Goal: Information Seeking & Learning: Learn about a topic

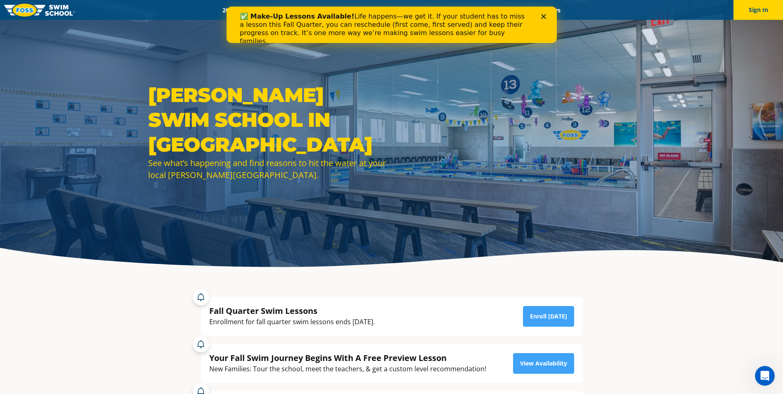
click at [543, 16] on icon "Close" at bounding box center [543, 16] width 5 height 5
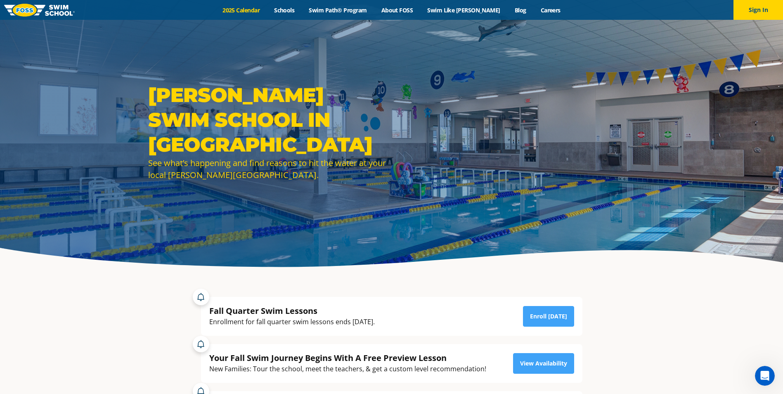
click at [255, 10] on link "2025 Calendar" at bounding box center [241, 10] width 52 height 8
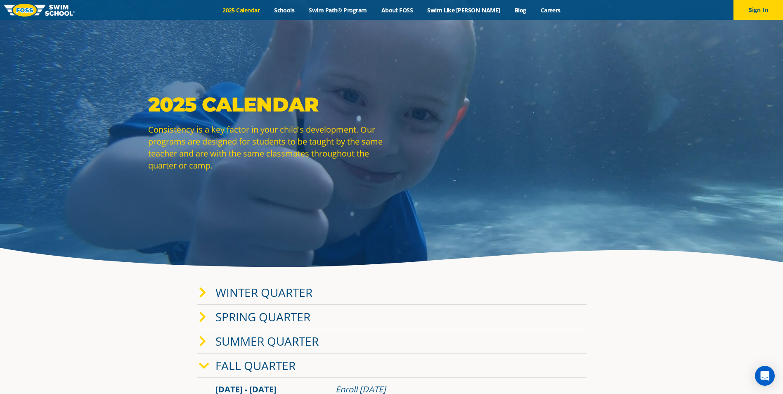
click at [248, 366] on link "Fall Quarter" at bounding box center [255, 365] width 80 height 16
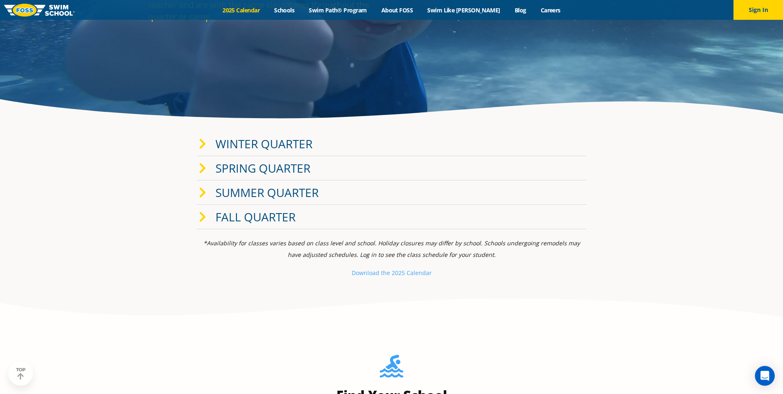
scroll to position [165, 0]
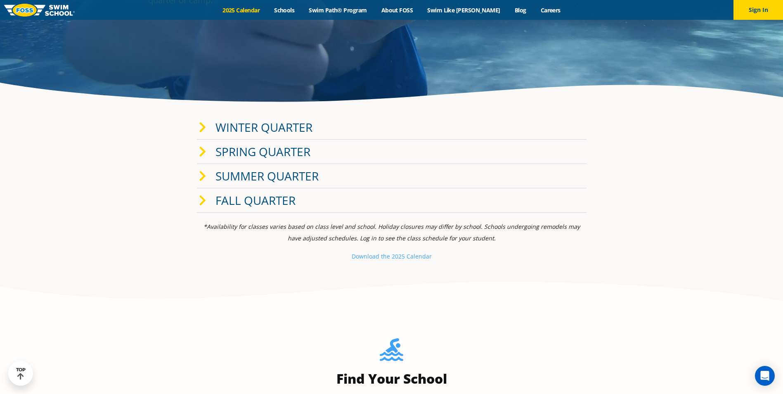
click at [237, 199] on link "Fall Quarter" at bounding box center [255, 200] width 80 height 16
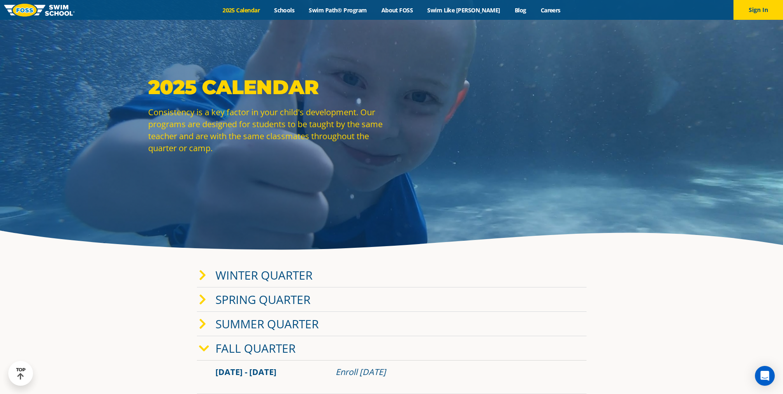
scroll to position [0, 0]
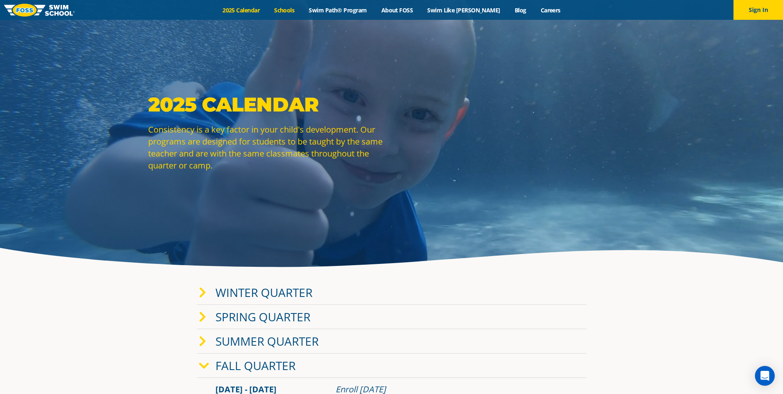
click at [298, 7] on link "Schools" at bounding box center [284, 10] width 35 height 8
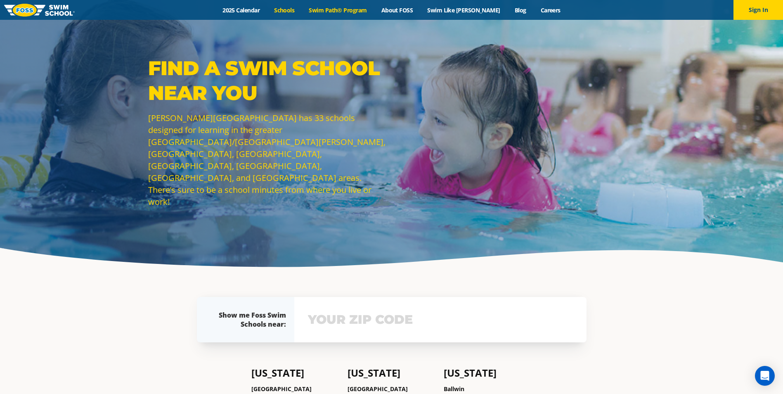
click at [339, 7] on link "Swim Path® Program" at bounding box center [338, 10] width 72 height 8
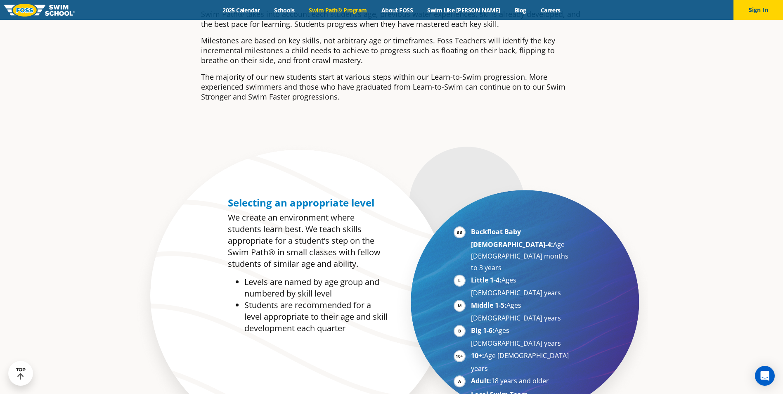
scroll to position [289, 0]
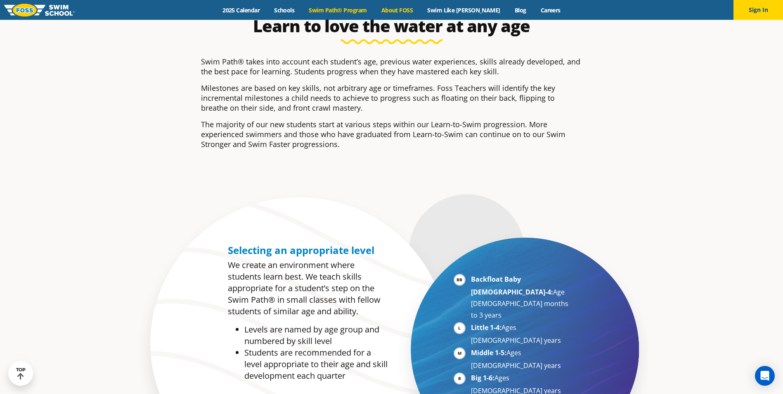
click at [407, 8] on link "About FOSS" at bounding box center [397, 10] width 46 height 8
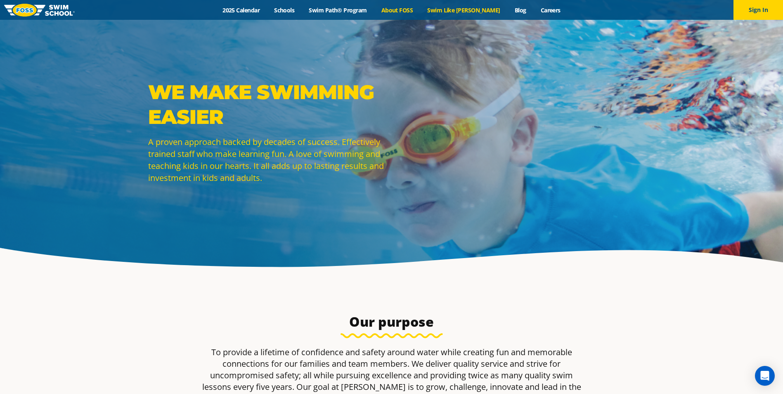
click at [447, 7] on link "Swim Like [PERSON_NAME]" at bounding box center [464, 10] width 88 height 8
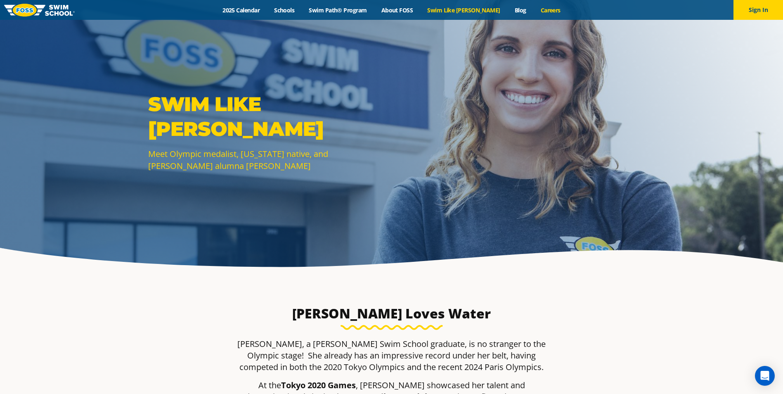
click at [534, 8] on link "Careers" at bounding box center [550, 10] width 34 height 8
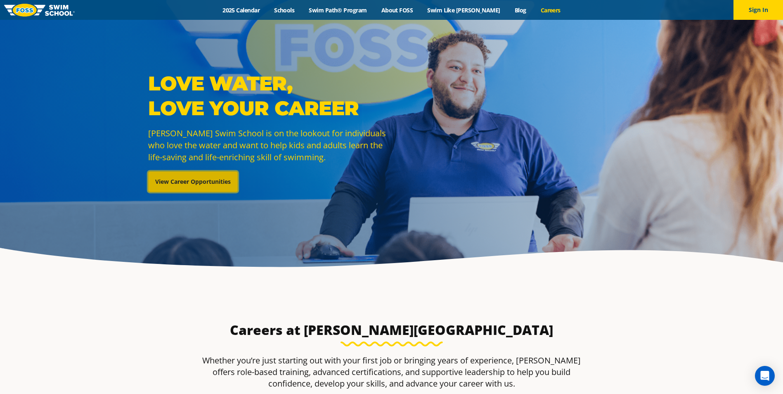
click at [184, 181] on link "View Career Opportunities" at bounding box center [193, 181] width 90 height 21
click at [267, 7] on link "2025 Calendar" at bounding box center [241, 10] width 52 height 8
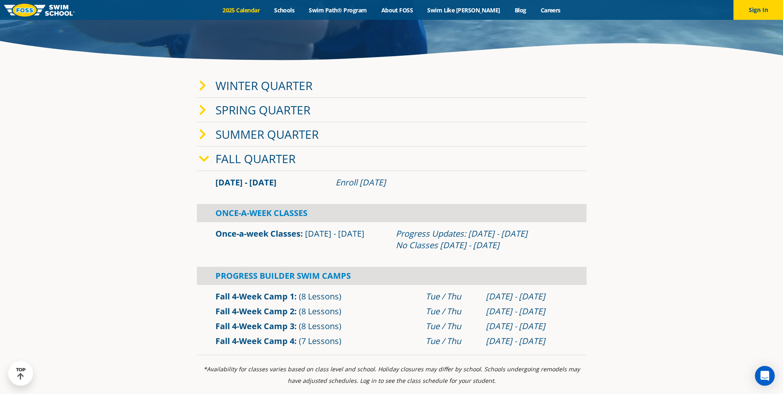
scroll to position [206, 0]
click at [247, 233] on link "Once-a-week Classes" at bounding box center [257, 233] width 85 height 11
